Goal: Transaction & Acquisition: Download file/media

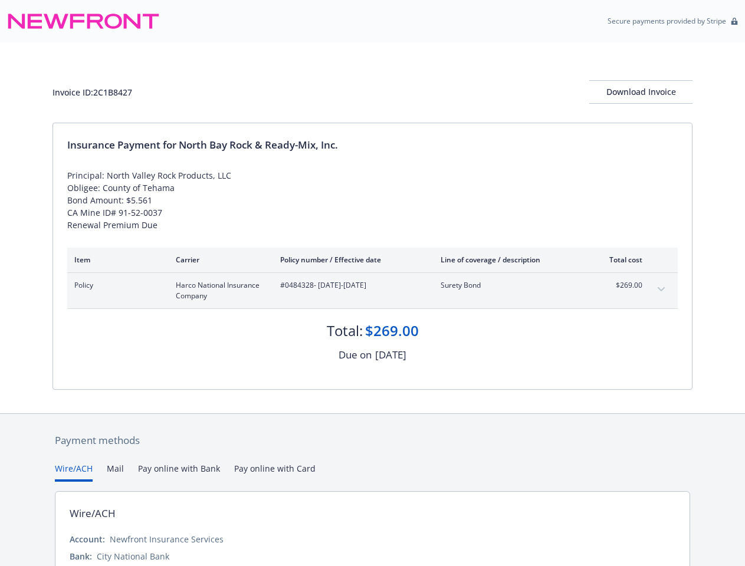
click at [372, 283] on span "#0484328 - [DATE]-[DATE]" at bounding box center [351, 285] width 142 height 11
click at [641, 92] on div "Download Invoice" at bounding box center [640, 92] width 103 height 22
